Goal: Information Seeking & Learning: Learn about a topic

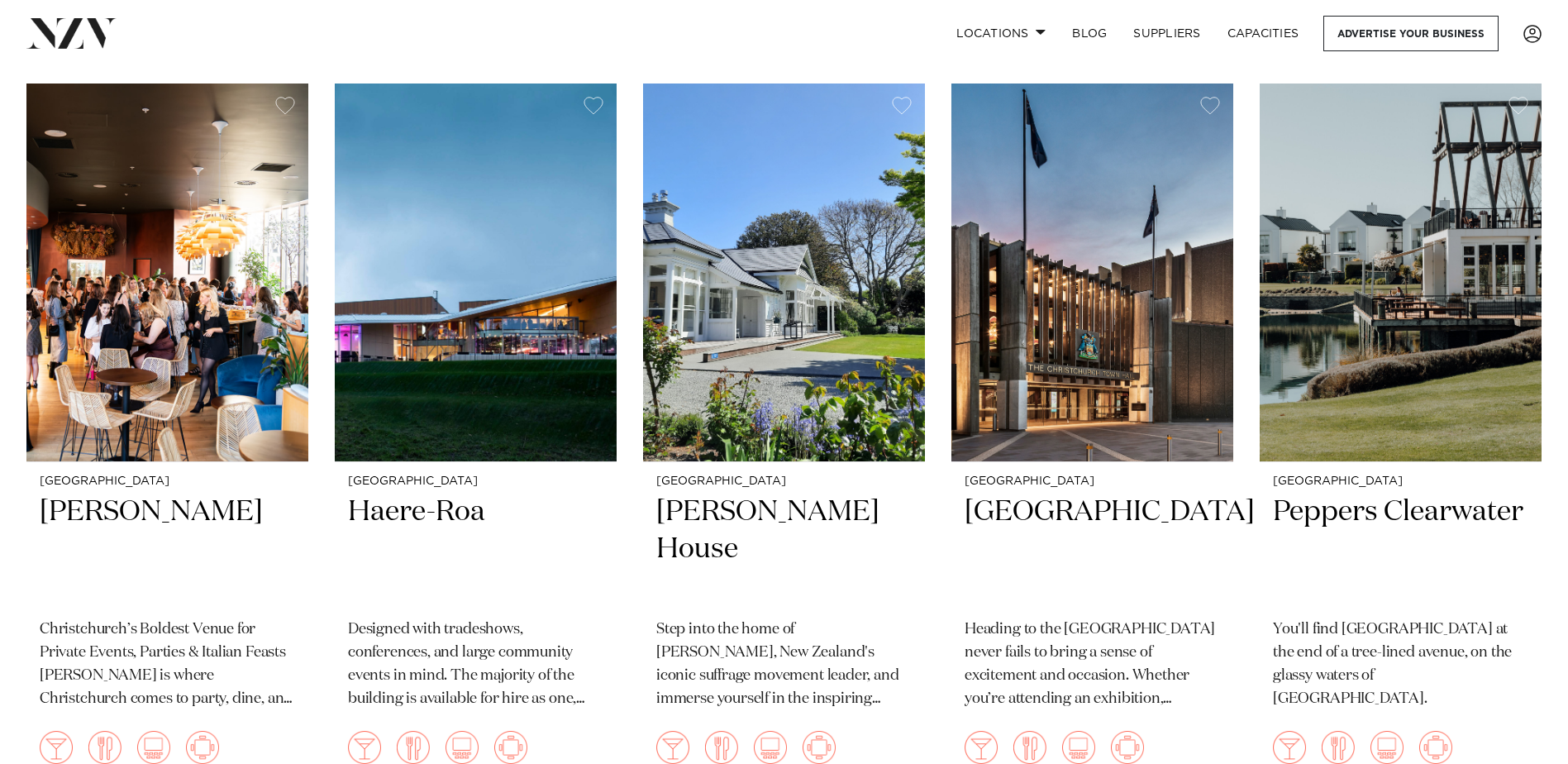
scroll to position [1405, 0]
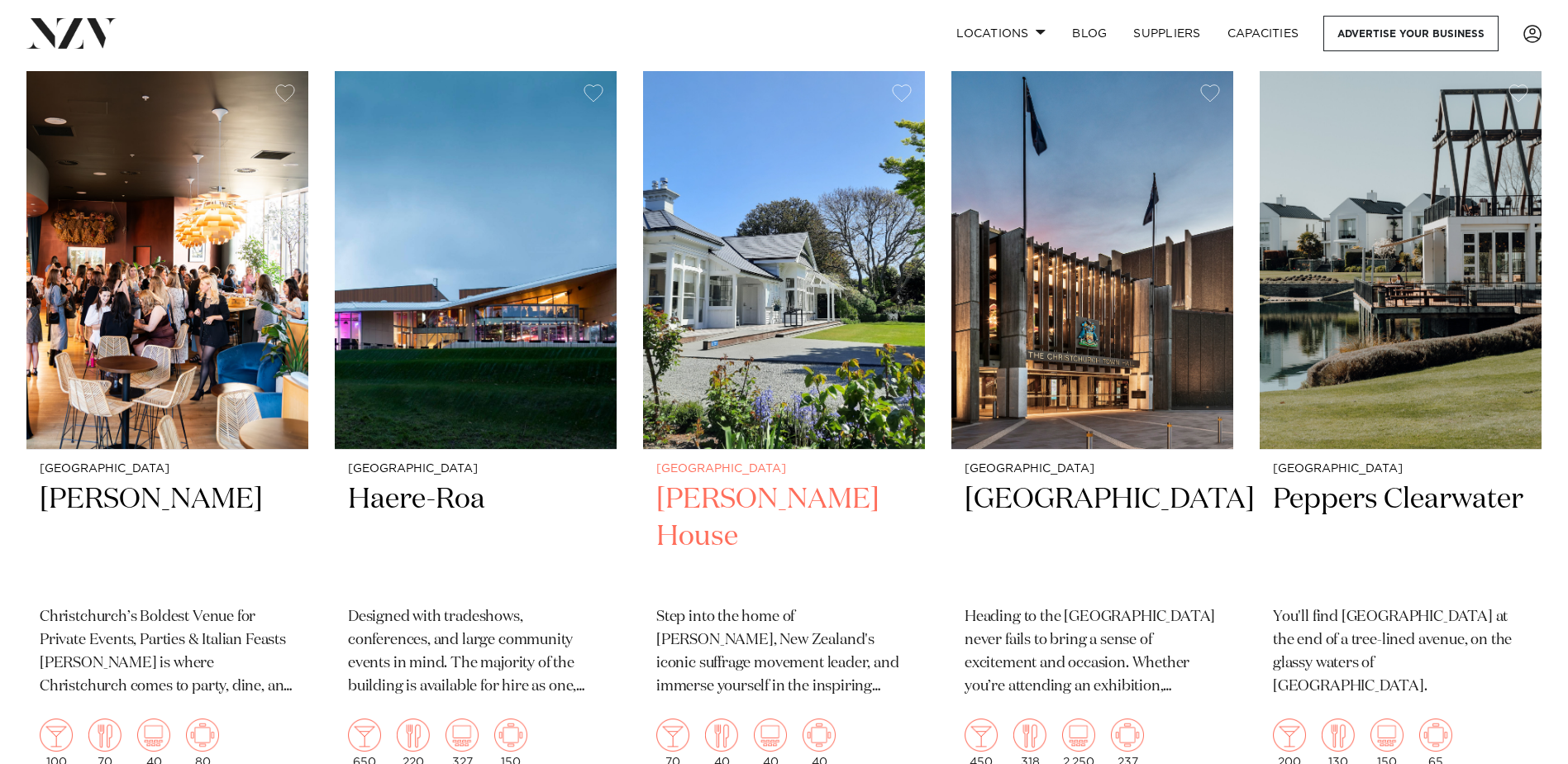
click at [704, 510] on h2 "[PERSON_NAME] House" at bounding box center [784, 537] width 255 height 111
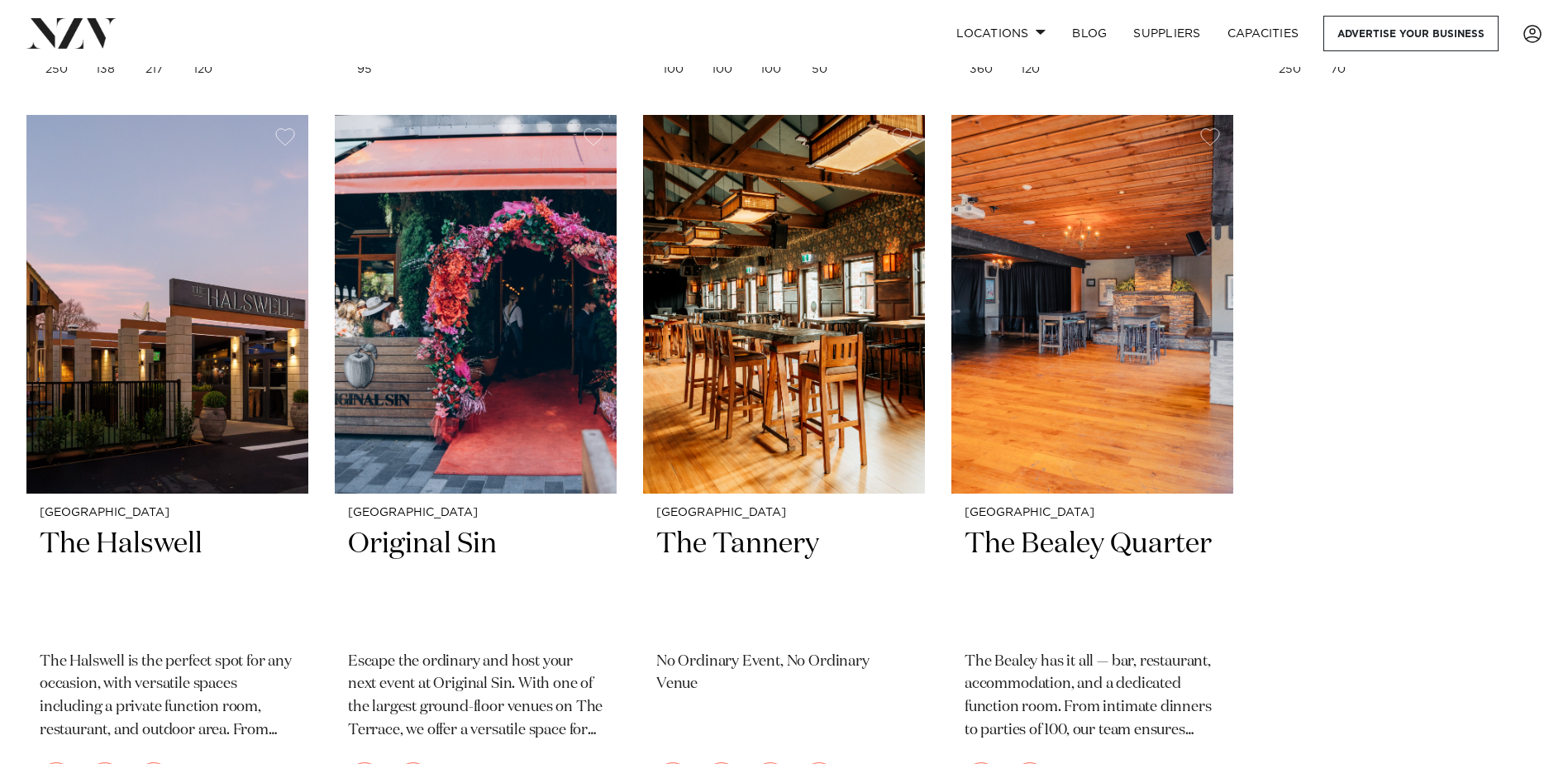
scroll to position [5125, 0]
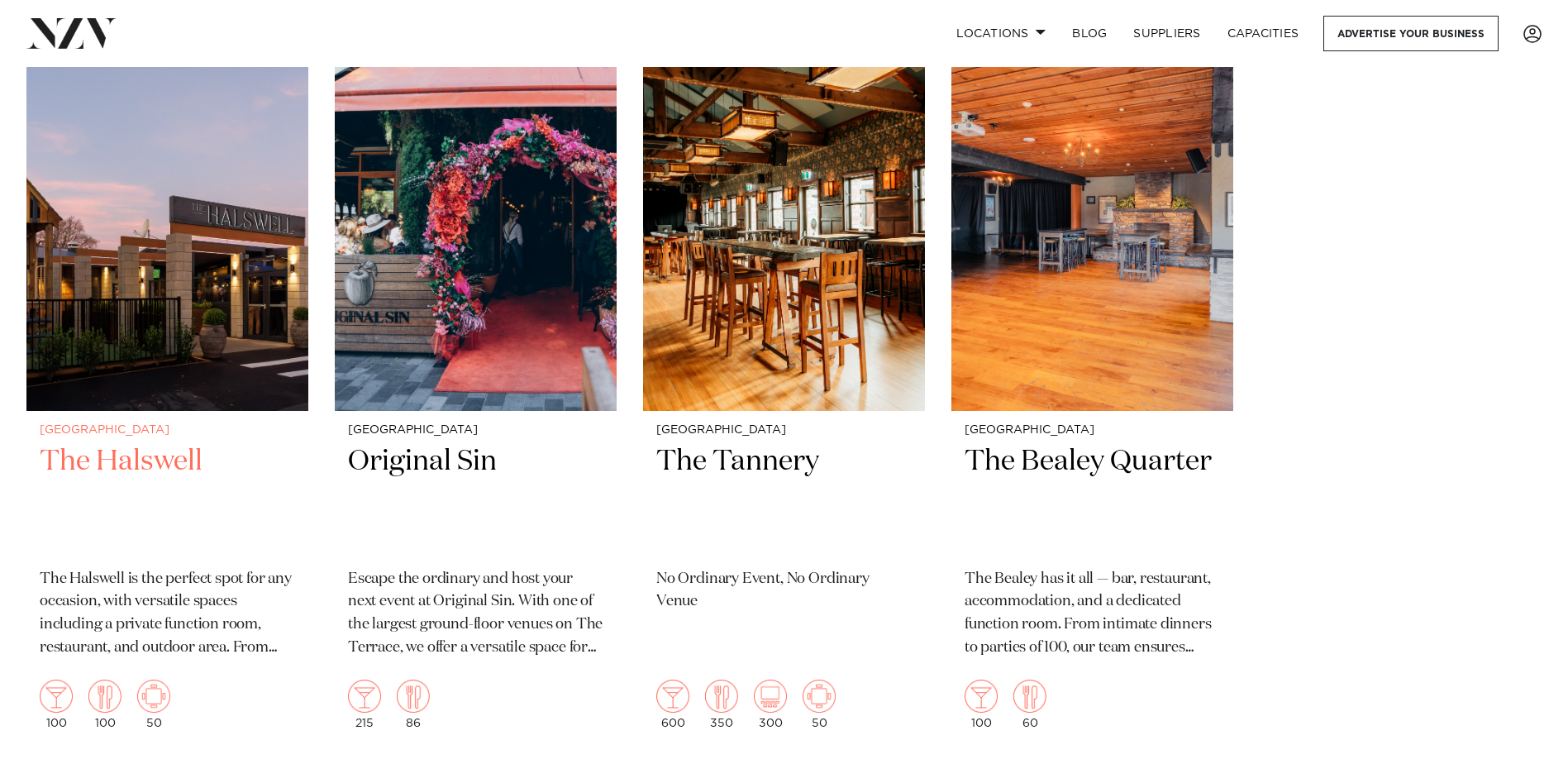
click at [195, 469] on h2 "The Halswell" at bounding box center [167, 499] width 255 height 111
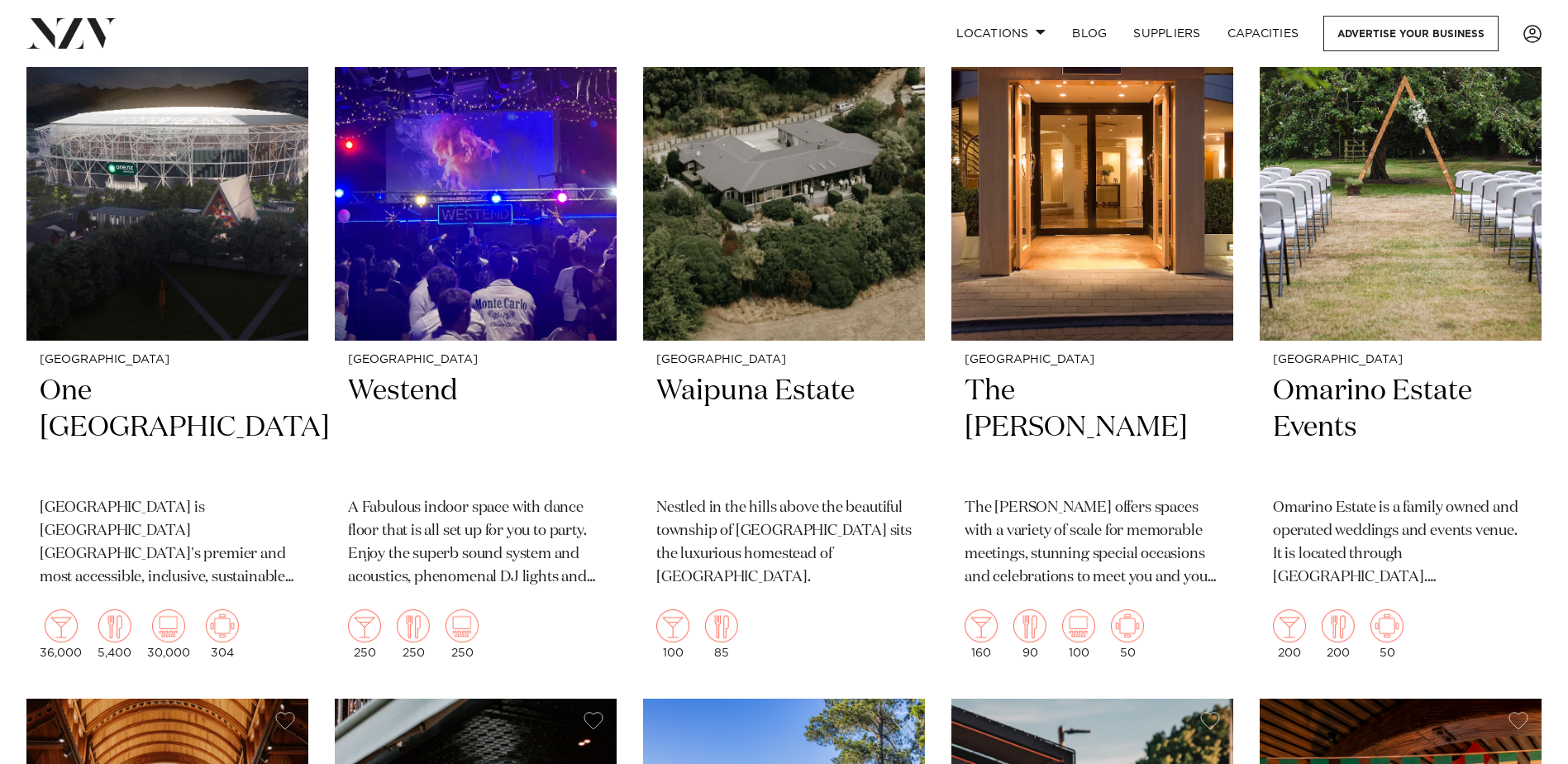
scroll to position [3720, 0]
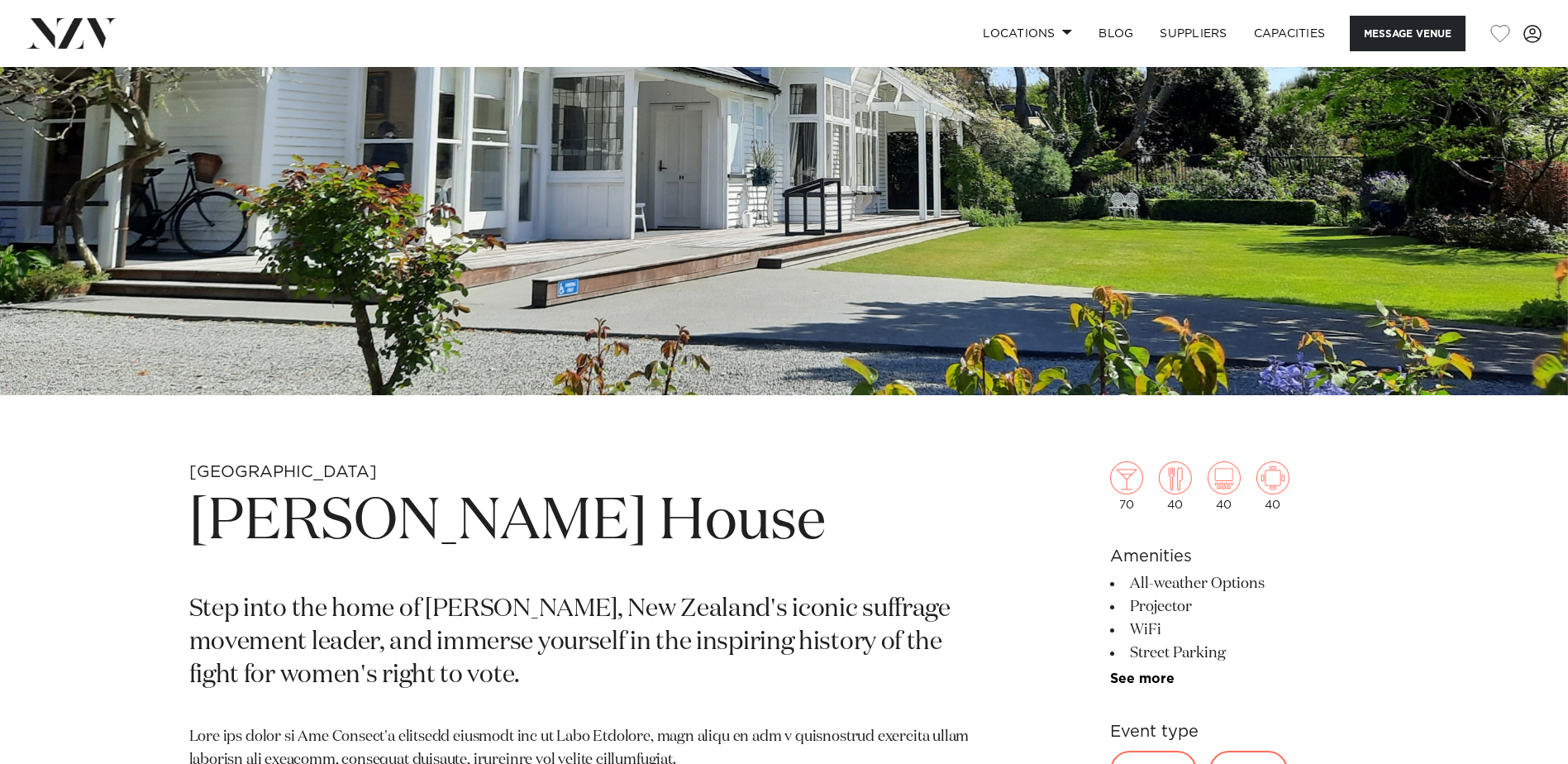
scroll to position [331, 0]
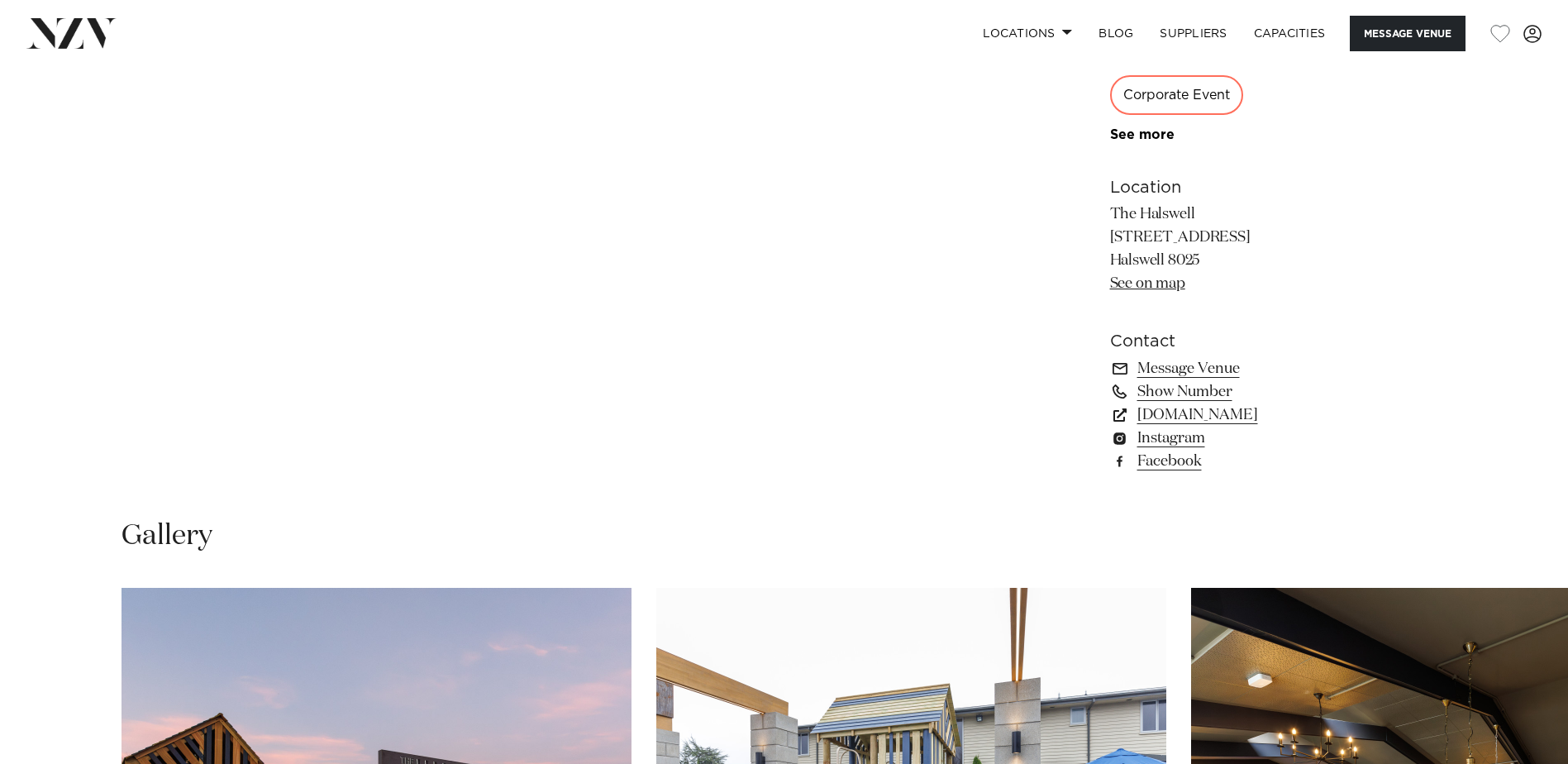
scroll to position [1158, 0]
